Goal: Task Accomplishment & Management: Use online tool/utility

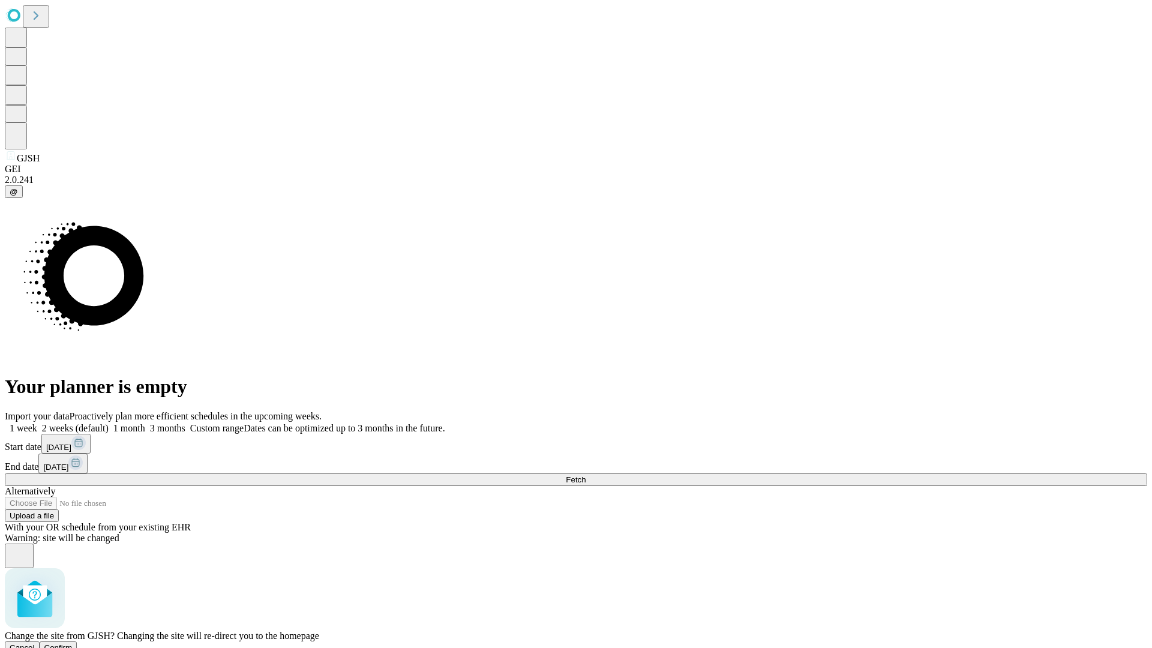
click at [73, 643] on span "Confirm" at bounding box center [58, 647] width 28 height 9
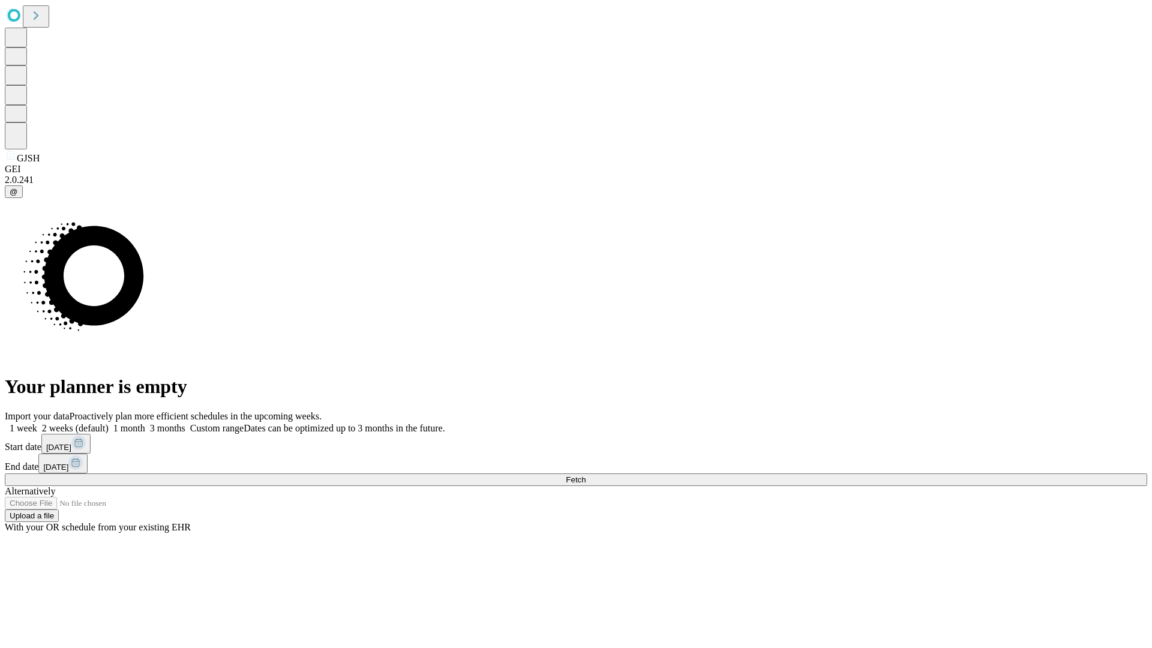
click at [37, 423] on label "1 week" at bounding box center [21, 428] width 32 height 10
click at [585, 475] on span "Fetch" at bounding box center [576, 479] width 20 height 9
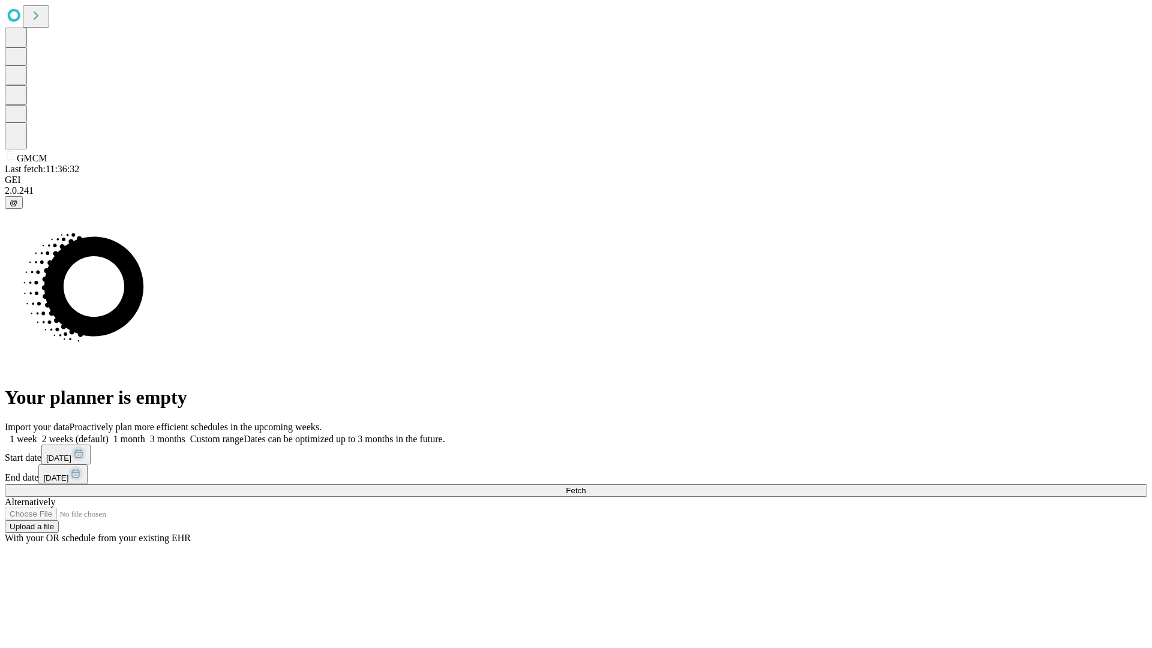
click at [37, 434] on label "1 week" at bounding box center [21, 439] width 32 height 10
click at [585, 486] on span "Fetch" at bounding box center [576, 490] width 20 height 9
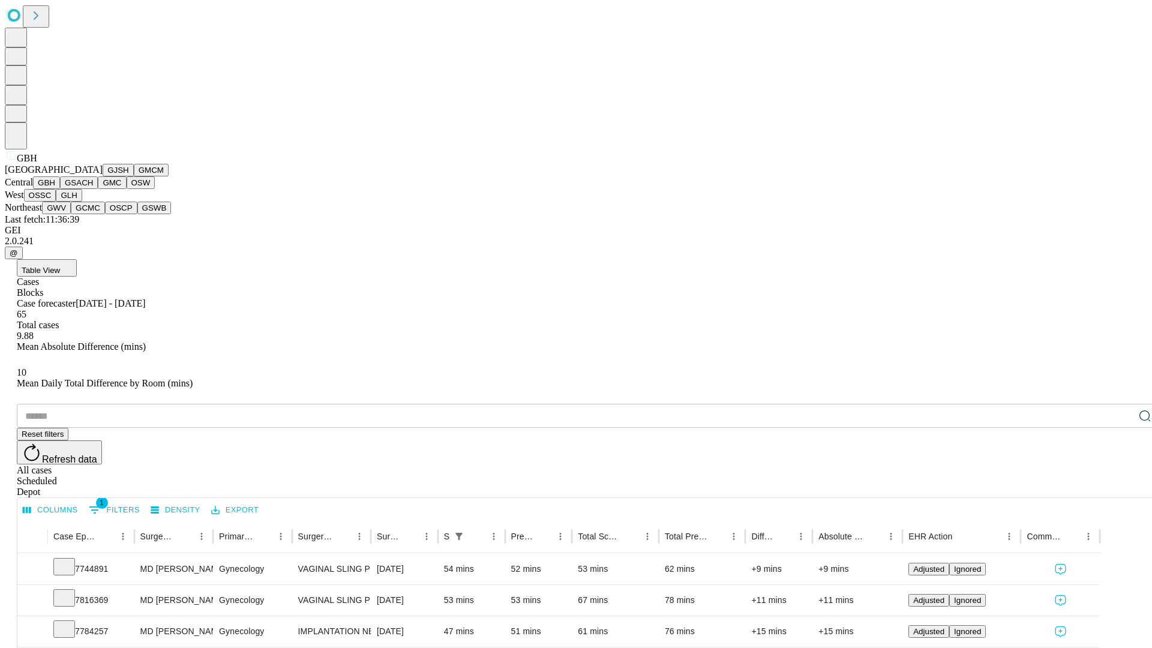
click at [93, 189] on button "GSACH" at bounding box center [79, 182] width 38 height 13
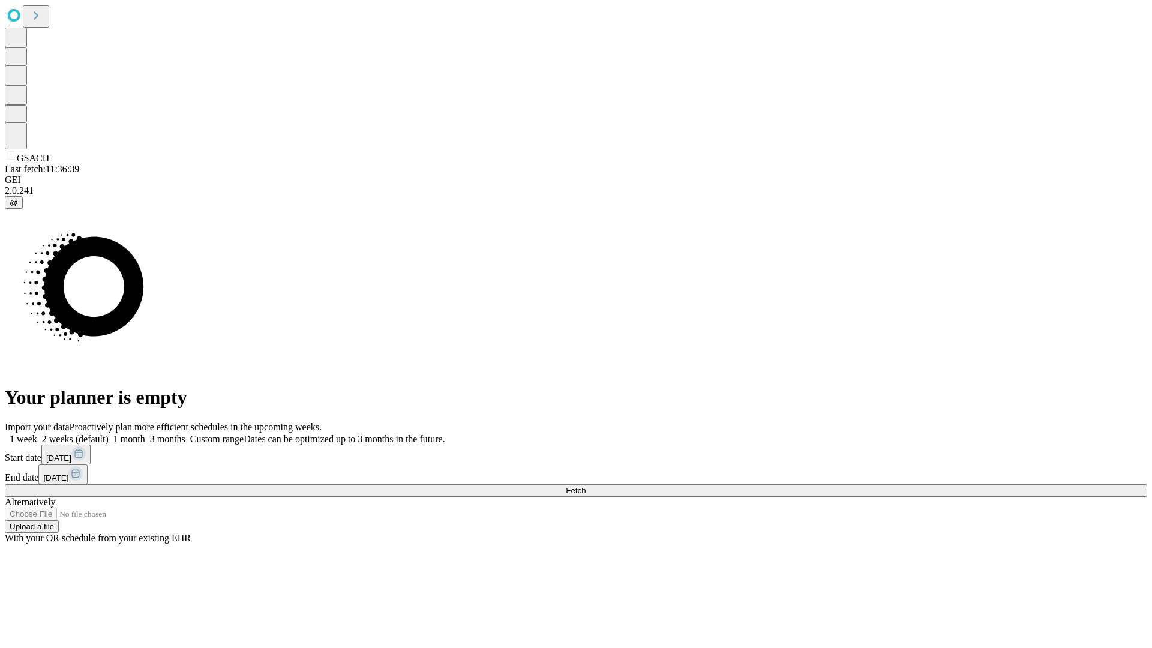
click at [585, 486] on span "Fetch" at bounding box center [576, 490] width 20 height 9
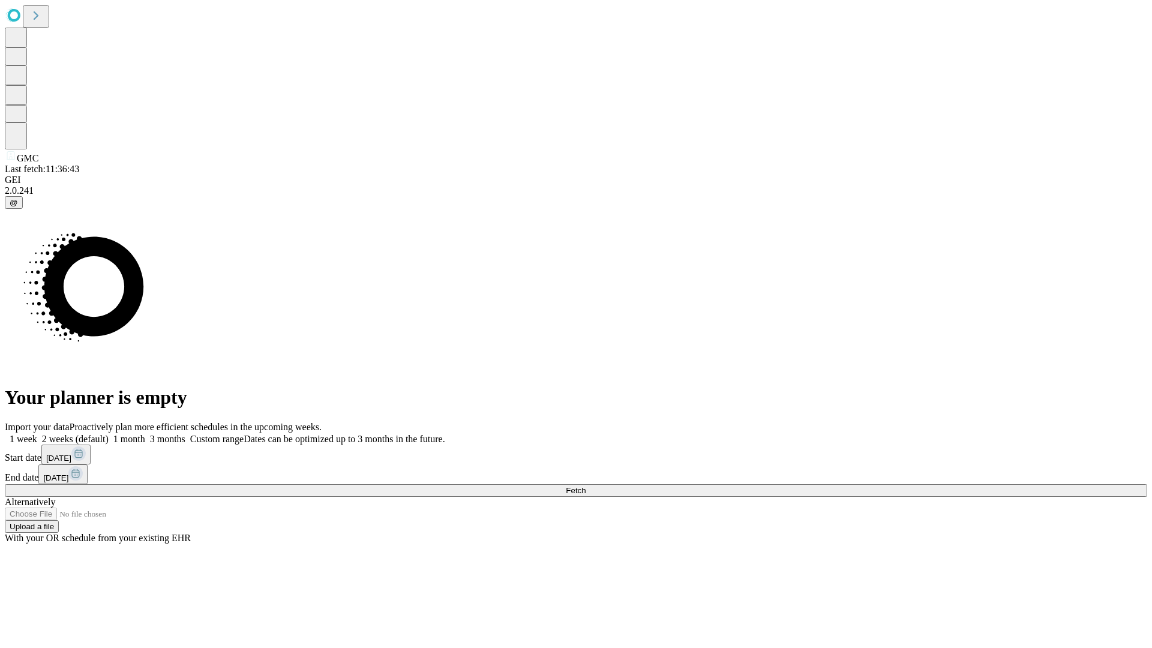
click at [37, 434] on label "1 week" at bounding box center [21, 439] width 32 height 10
click at [585, 486] on span "Fetch" at bounding box center [576, 490] width 20 height 9
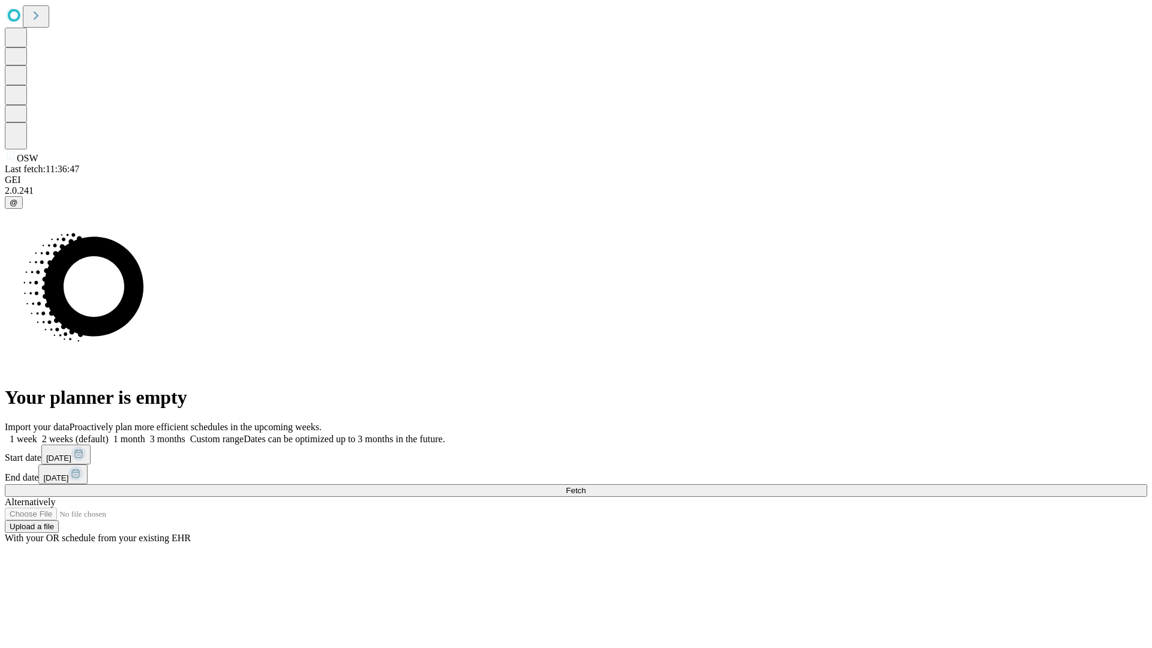
click at [37, 434] on label "1 week" at bounding box center [21, 439] width 32 height 10
click at [585, 486] on span "Fetch" at bounding box center [576, 490] width 20 height 9
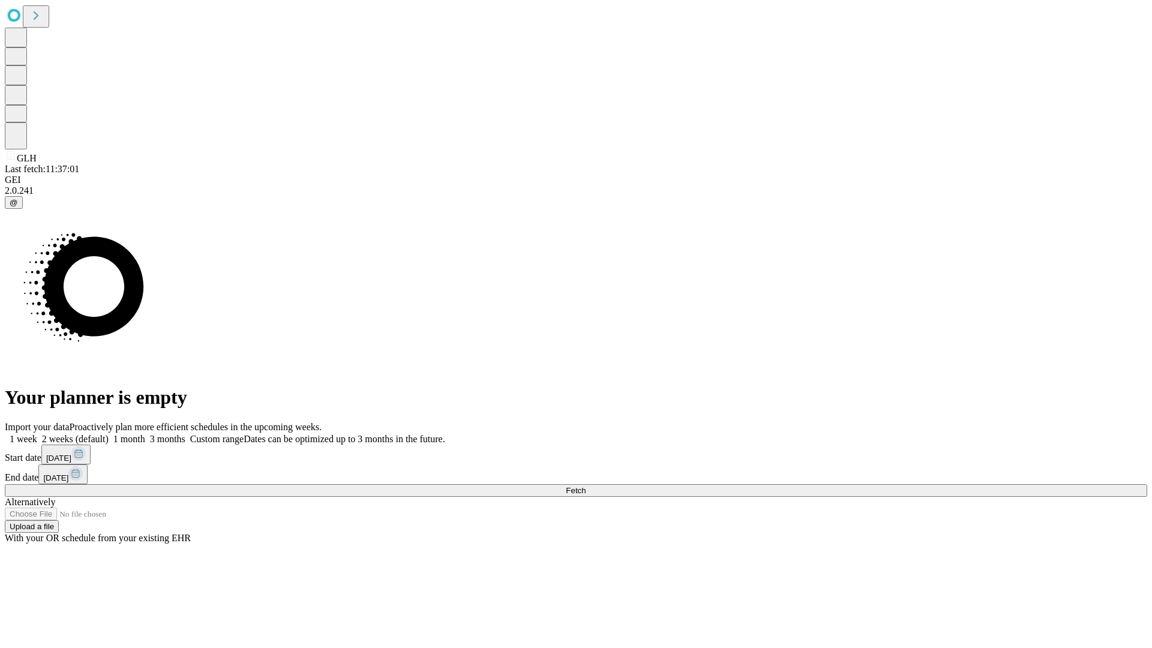
click at [585, 486] on span "Fetch" at bounding box center [576, 490] width 20 height 9
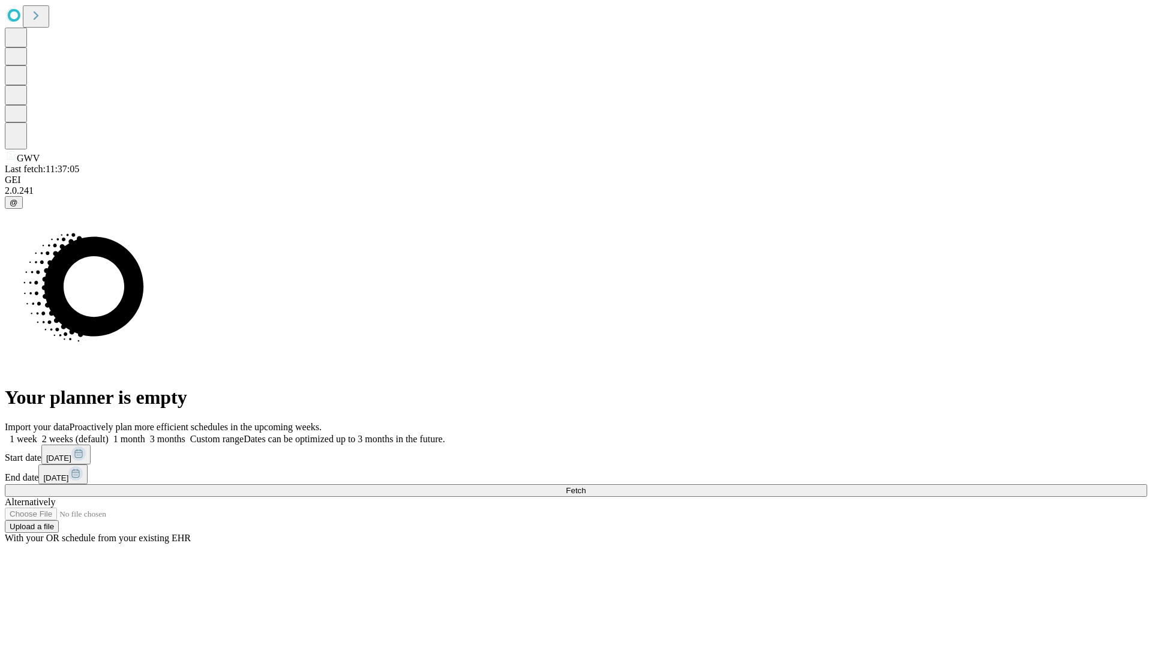
click at [585, 486] on span "Fetch" at bounding box center [576, 490] width 20 height 9
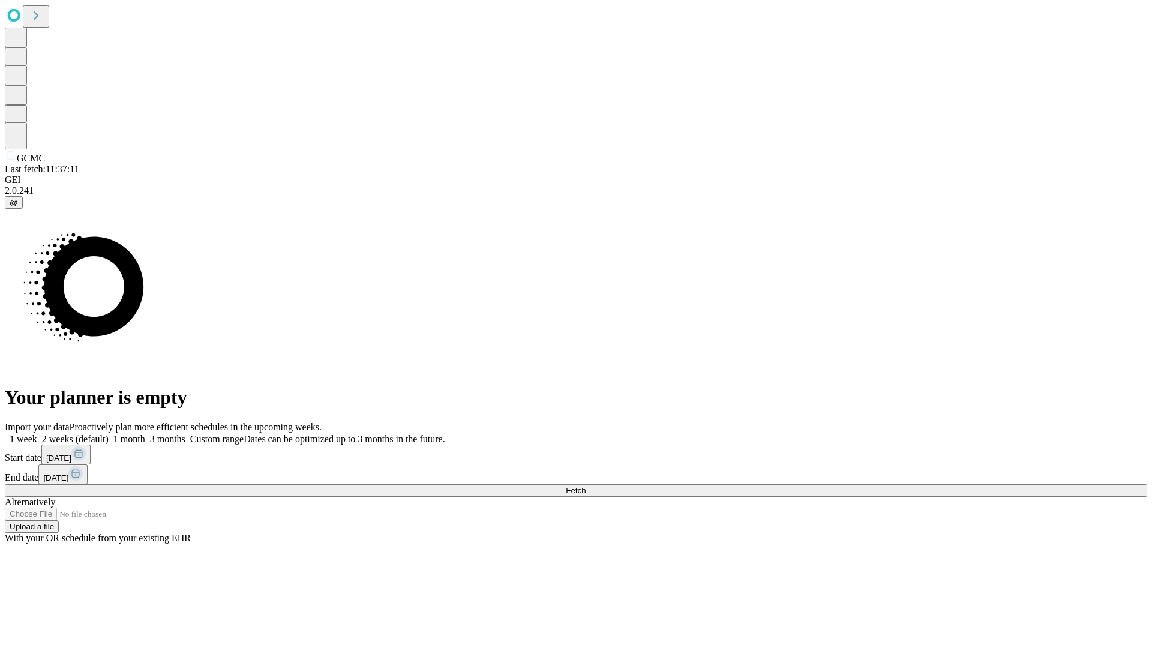
click at [585, 486] on span "Fetch" at bounding box center [576, 490] width 20 height 9
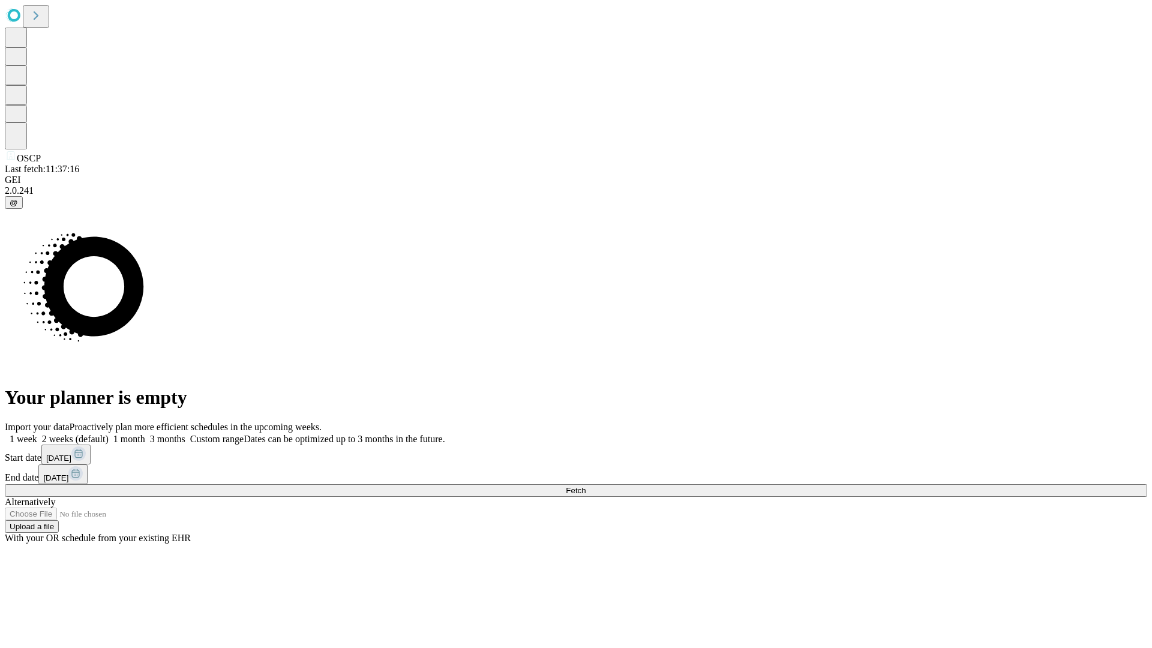
click at [37, 434] on label "1 week" at bounding box center [21, 439] width 32 height 10
click at [585, 486] on span "Fetch" at bounding box center [576, 490] width 20 height 9
click at [37, 434] on label "1 week" at bounding box center [21, 439] width 32 height 10
click at [585, 486] on span "Fetch" at bounding box center [576, 490] width 20 height 9
